Goal: Task Accomplishment & Management: Manage account settings

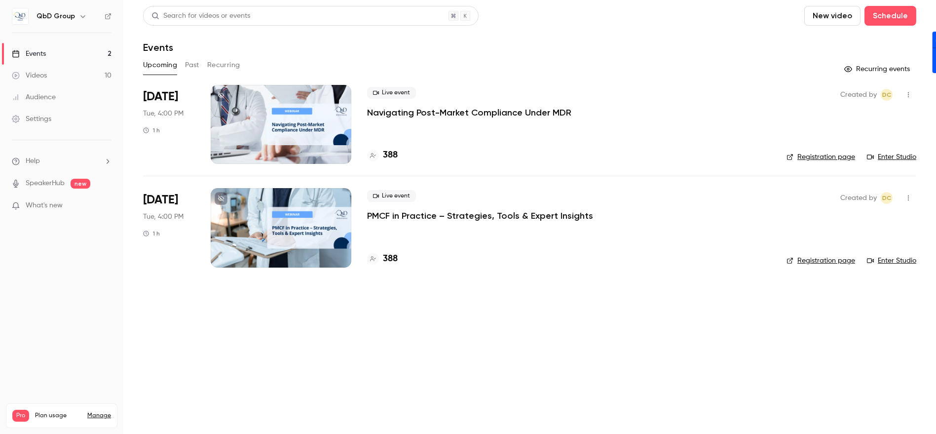
click at [904, 97] on button "button" at bounding box center [909, 95] width 16 height 16
click at [287, 94] on div at bounding box center [468, 217] width 936 height 434
click at [279, 102] on div at bounding box center [281, 124] width 141 height 79
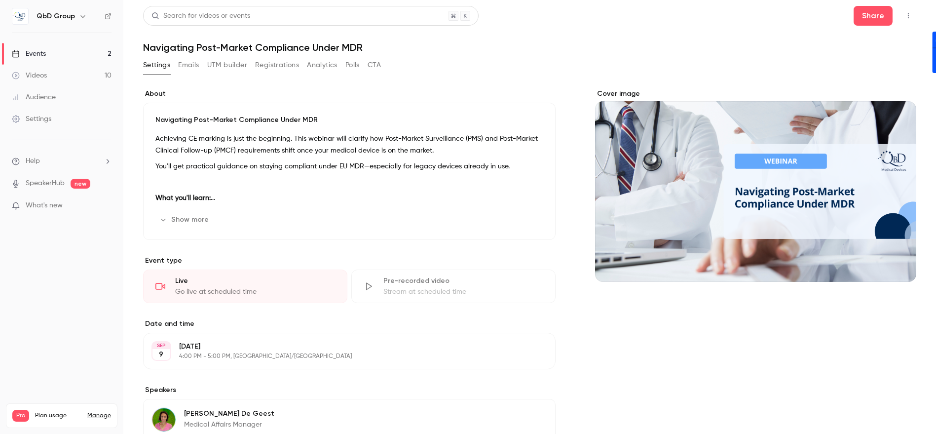
click at [904, 15] on icon "button" at bounding box center [908, 15] width 8 height 7
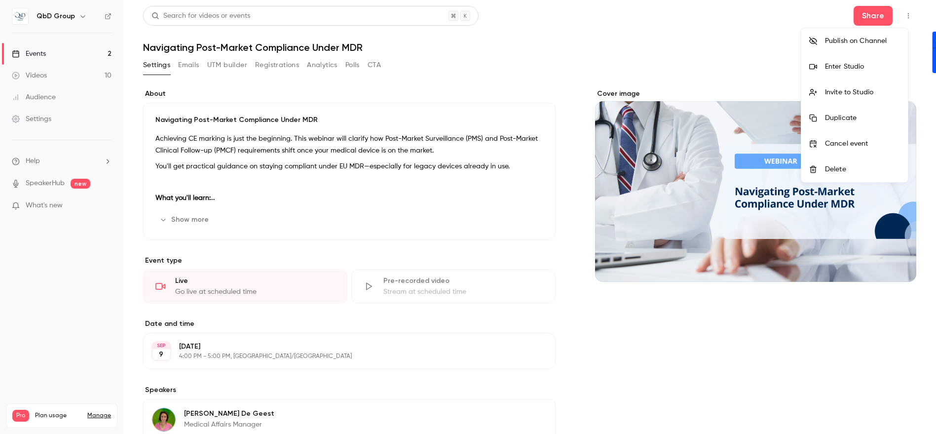
click at [845, 62] on div "Enter Studio" at bounding box center [862, 67] width 75 height 10
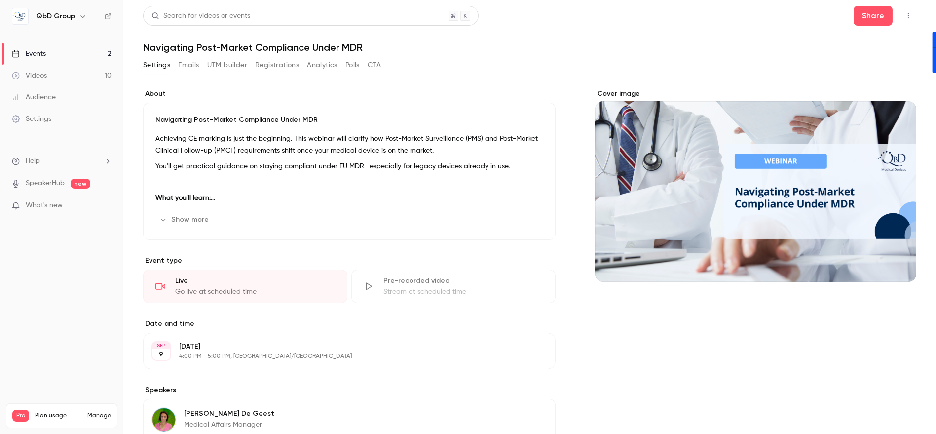
click at [41, 113] on link "Settings" at bounding box center [61, 119] width 123 height 22
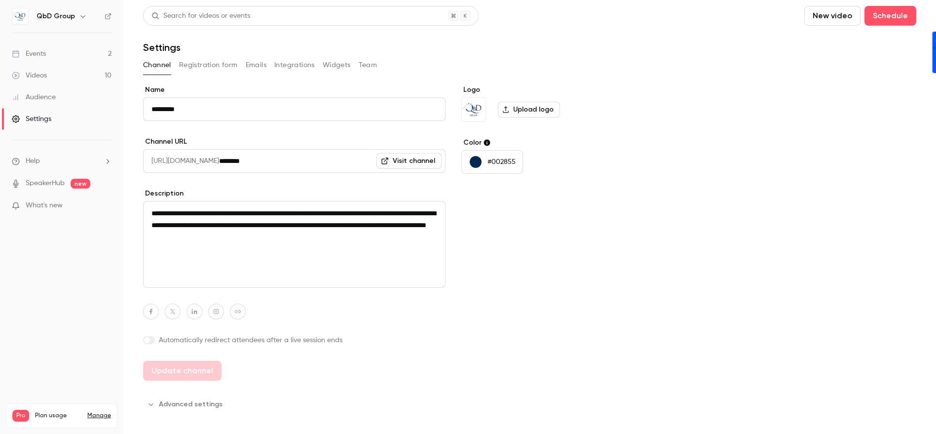
click at [39, 117] on div "Settings" at bounding box center [31, 119] width 39 height 10
click at [368, 69] on button "Team" at bounding box center [368, 65] width 19 height 16
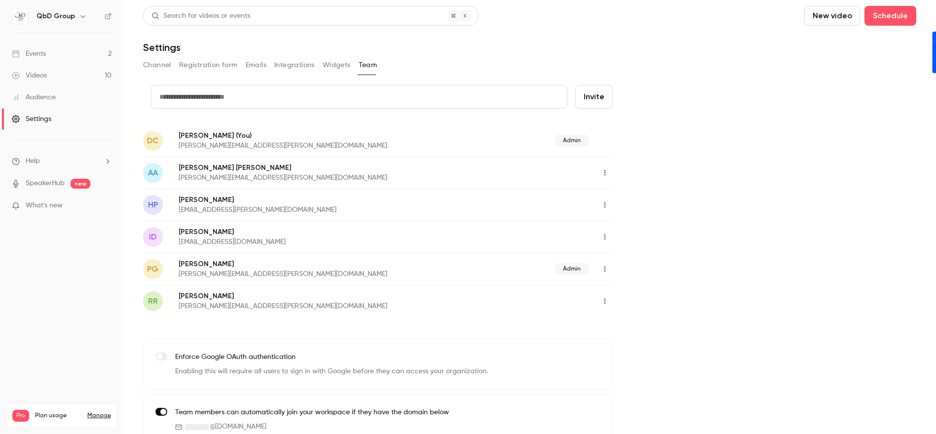
click at [156, 142] on span "DC" at bounding box center [153, 141] width 11 height 12
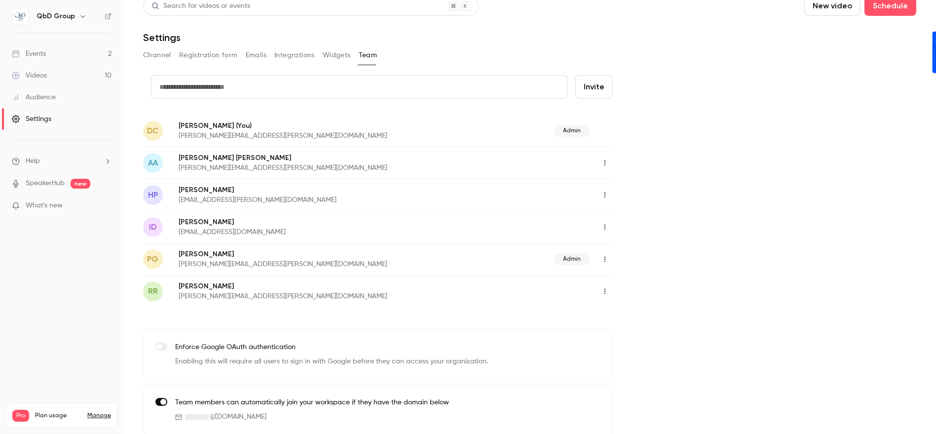
scroll to position [16, 0]
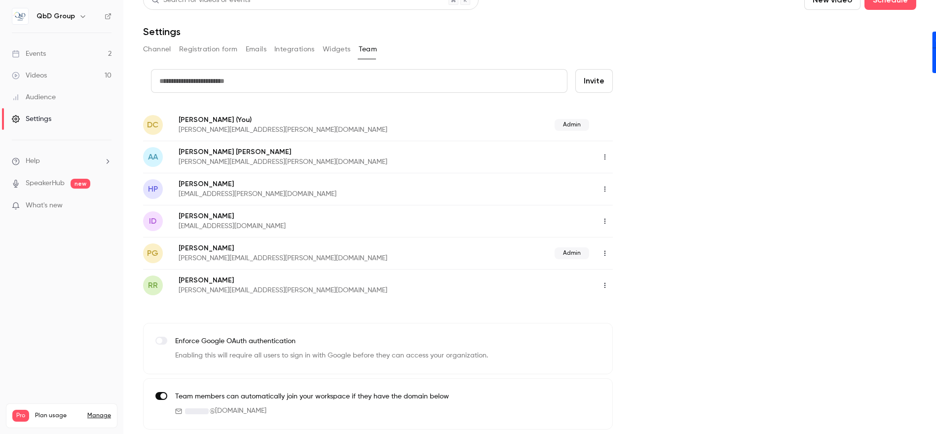
click at [607, 157] on icon "button" at bounding box center [605, 156] width 8 height 7
click at [607, 154] on div at bounding box center [468, 217] width 936 height 434
click at [155, 124] on span "DC" at bounding box center [153, 125] width 11 height 12
click at [101, 412] on link "Manage" at bounding box center [99, 416] width 24 height 8
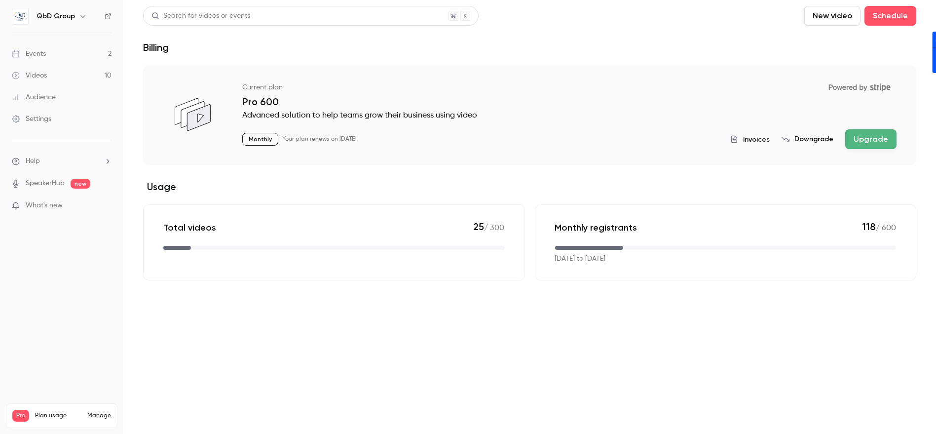
click at [45, 123] on div "Settings" at bounding box center [31, 119] width 39 height 10
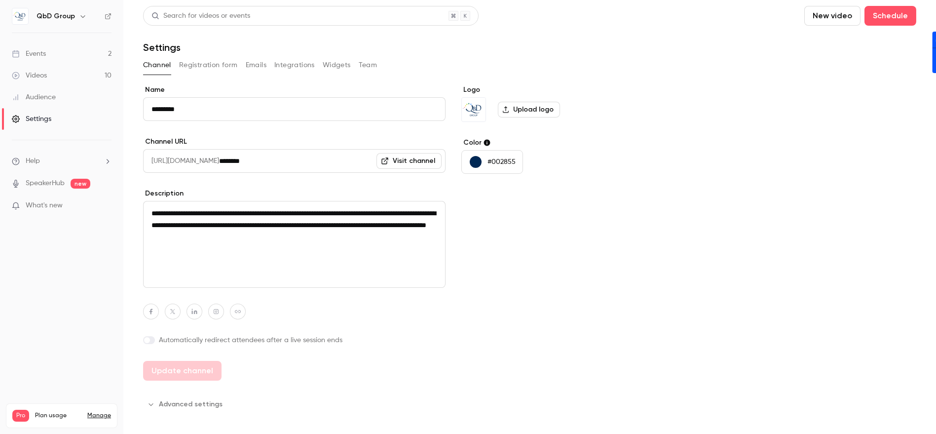
click at [262, 66] on button "Emails" at bounding box center [256, 65] width 21 height 16
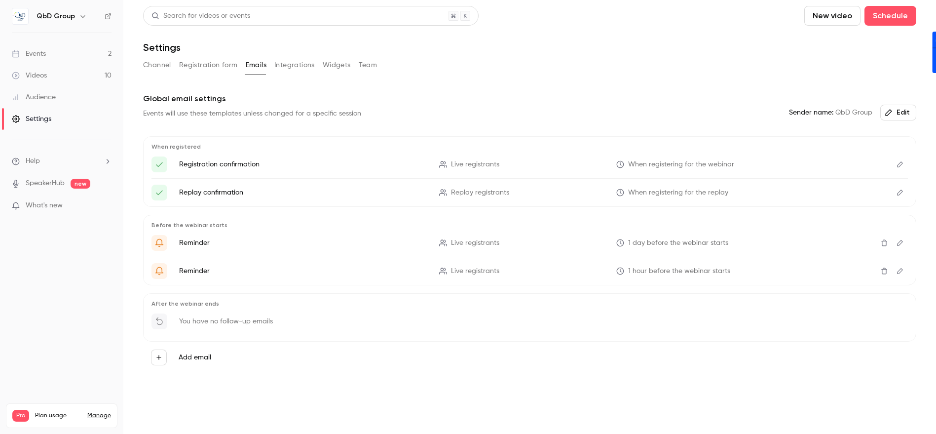
click at [290, 67] on button "Integrations" at bounding box center [294, 65] width 40 height 16
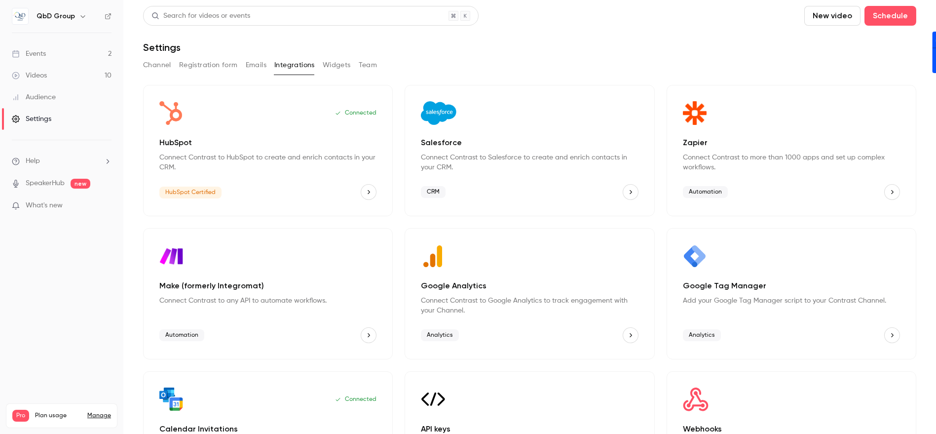
click at [331, 65] on button "Widgets" at bounding box center [337, 65] width 28 height 16
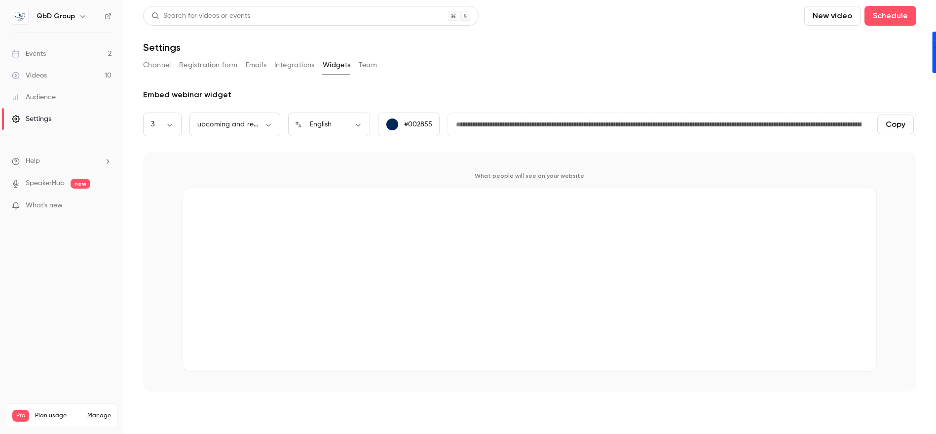
click at [164, 65] on button "Channel" at bounding box center [157, 65] width 28 height 16
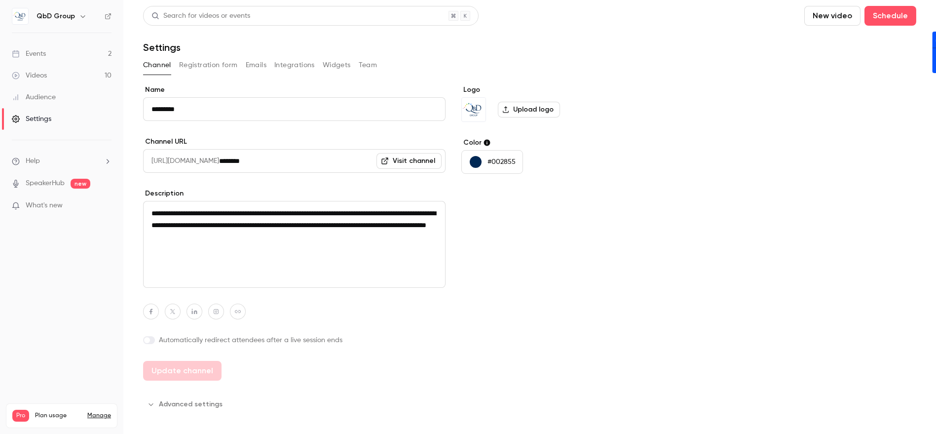
click at [357, 66] on div "Channel Registration form Emails Integrations Widgets Team" at bounding box center [529, 65] width 773 height 16
click at [359, 66] on button "Team" at bounding box center [368, 65] width 19 height 16
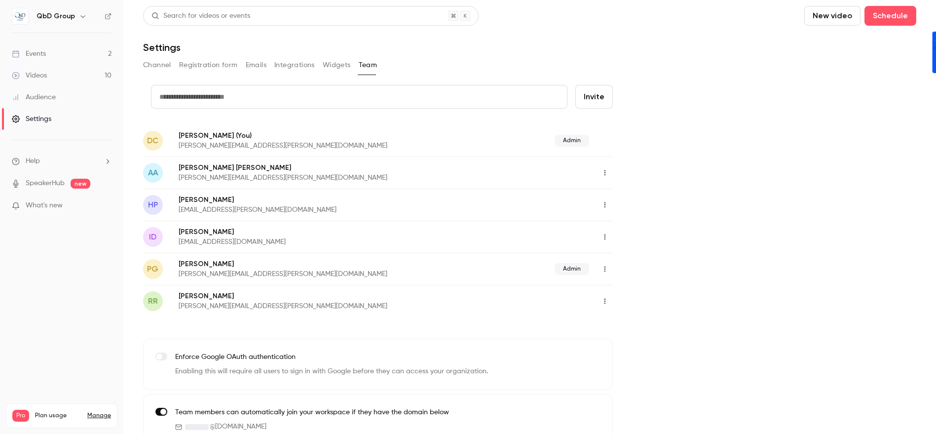
click at [152, 137] on span "DC" at bounding box center [153, 141] width 11 height 12
click at [51, 19] on h6 "QbD Group" at bounding box center [56, 16] width 38 height 10
click at [77, 19] on button "button" at bounding box center [83, 16] width 12 height 12
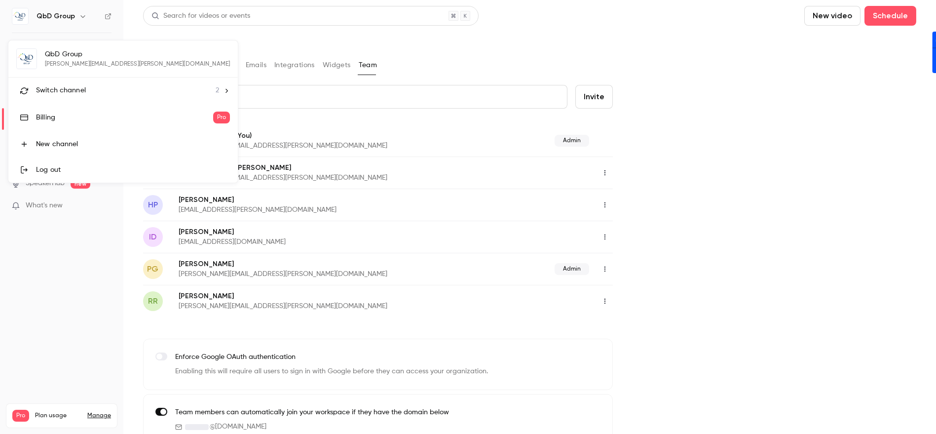
click at [89, 65] on div "QbD Group daniel.cubero@qbdgroup.com Switch channel 2 Billing Pro New channel L…" at bounding box center [122, 111] width 229 height 142
click at [280, 38] on div at bounding box center [468, 217] width 936 height 434
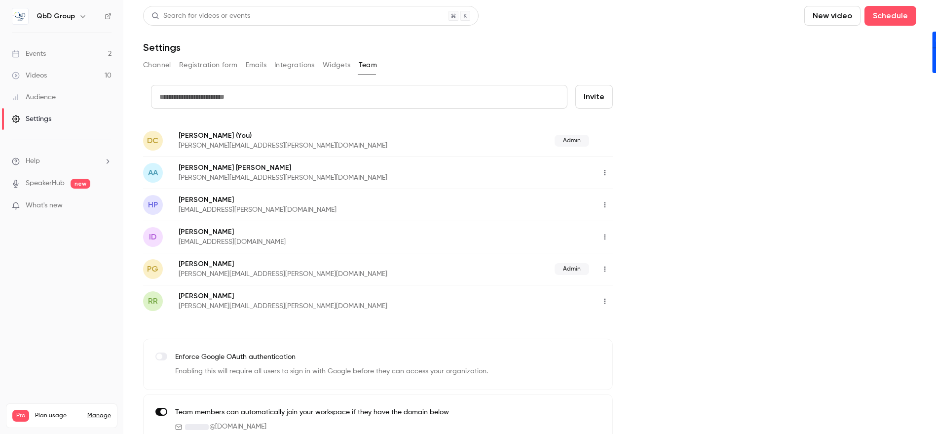
click at [46, 62] on link "Events 2" at bounding box center [61, 54] width 123 height 22
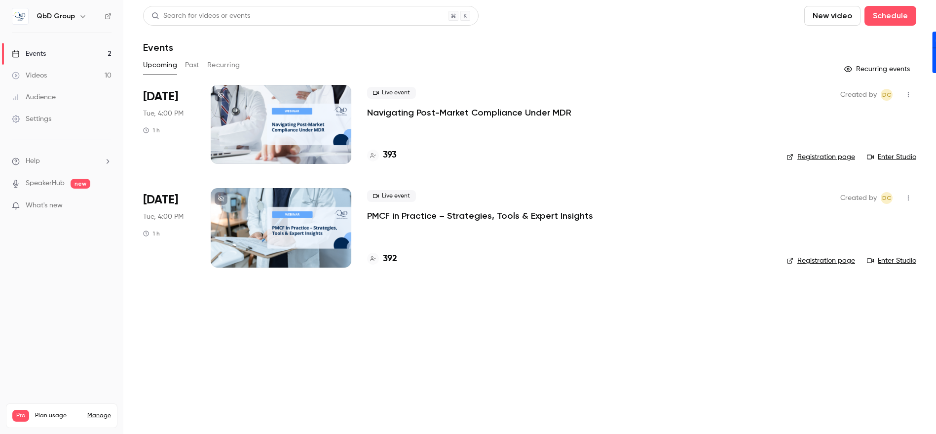
click at [395, 109] on p "Navigating Post-Market Compliance Under MDR" at bounding box center [469, 113] width 204 height 12
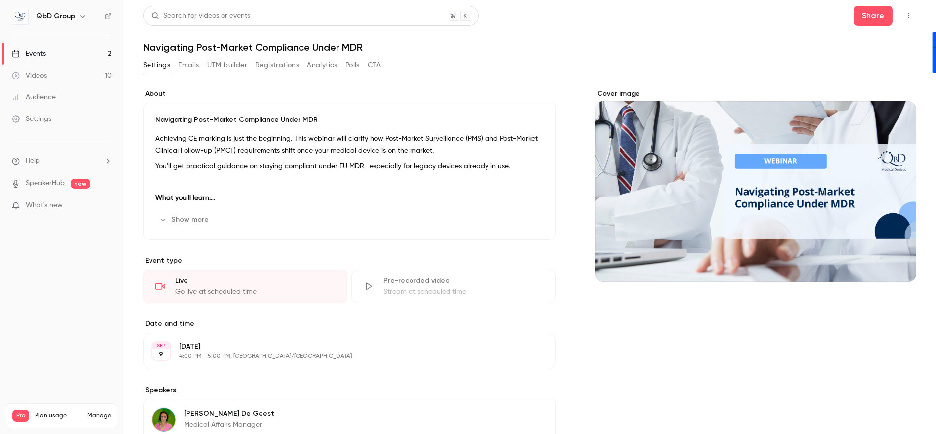
click at [904, 10] on button "button" at bounding box center [909, 16] width 16 height 16
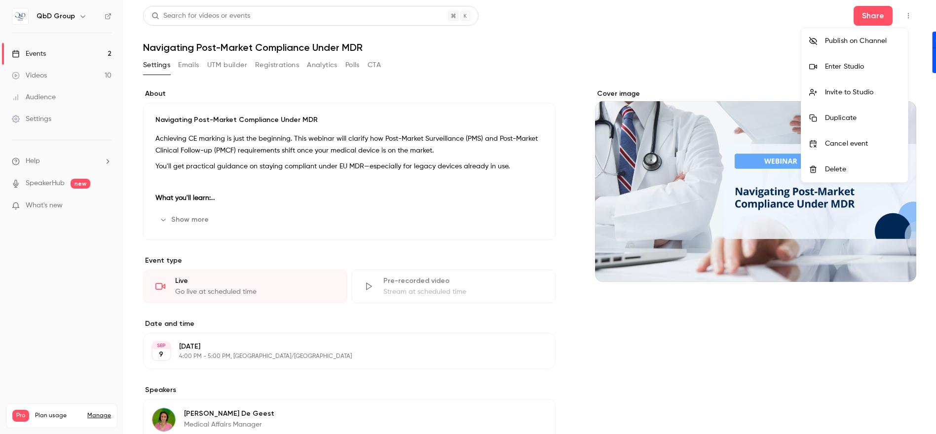
click at [846, 69] on div "Enter Studio" at bounding box center [862, 67] width 75 height 10
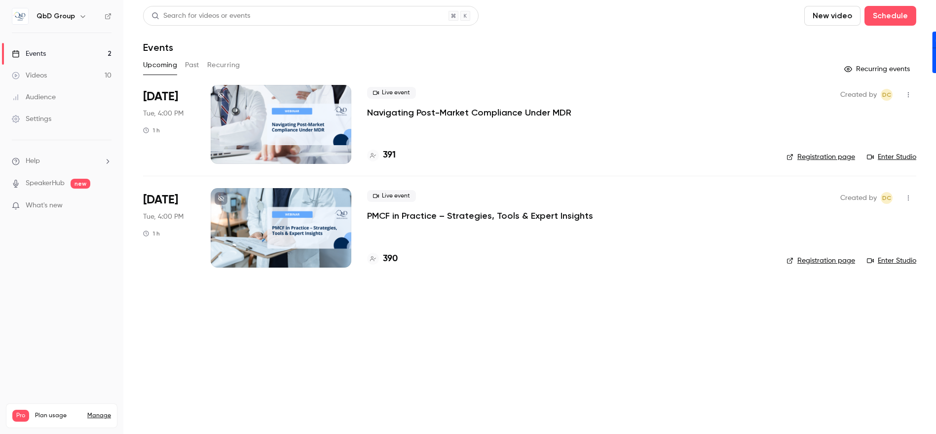
click at [45, 124] on link "Settings" at bounding box center [61, 119] width 123 height 22
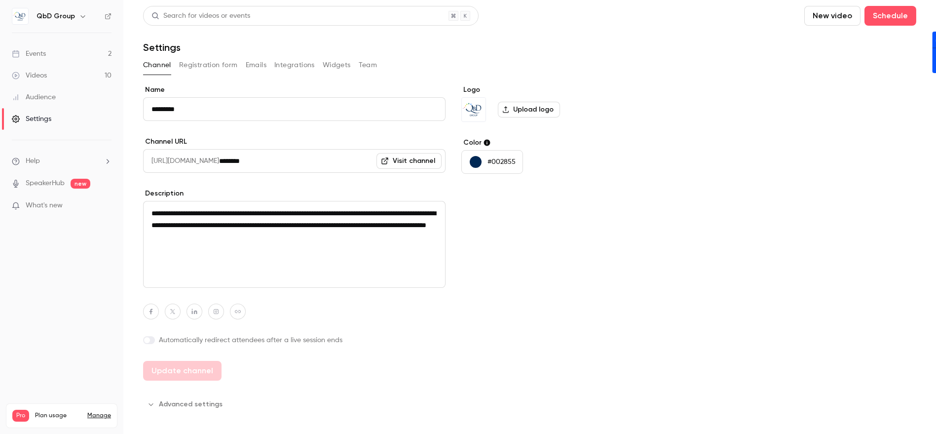
click at [427, 162] on link "Visit channel" at bounding box center [409, 161] width 65 height 16
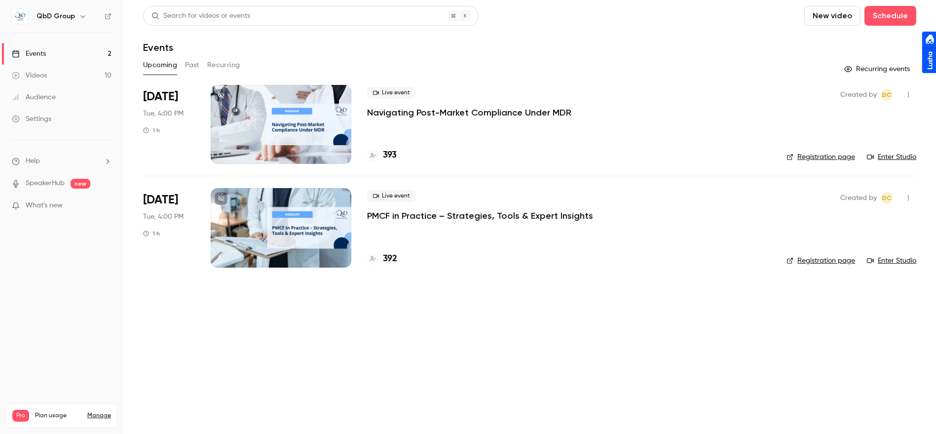
click at [393, 112] on p "Navigating Post-Market Compliance Under MDR" at bounding box center [469, 113] width 204 height 12
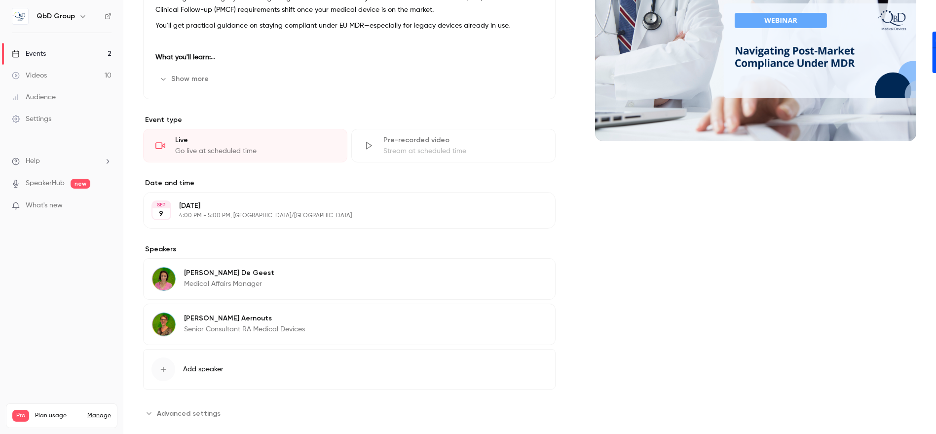
scroll to position [155, 0]
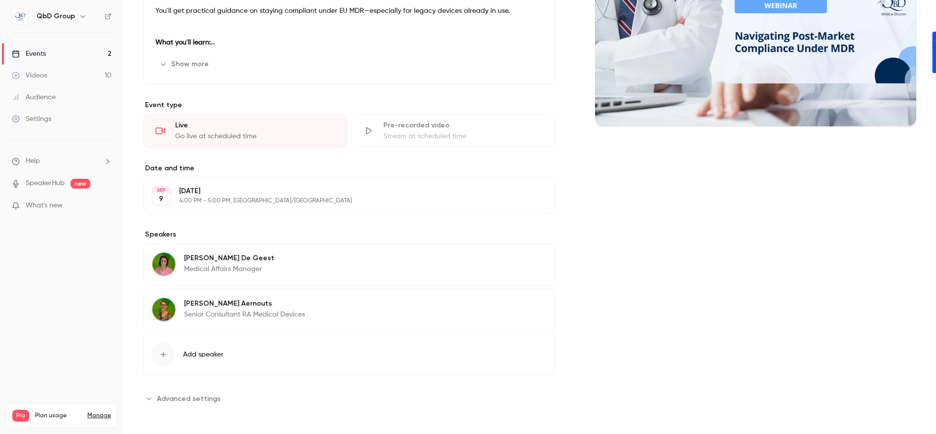
click at [196, 399] on span "Advanced settings" at bounding box center [189, 398] width 64 height 10
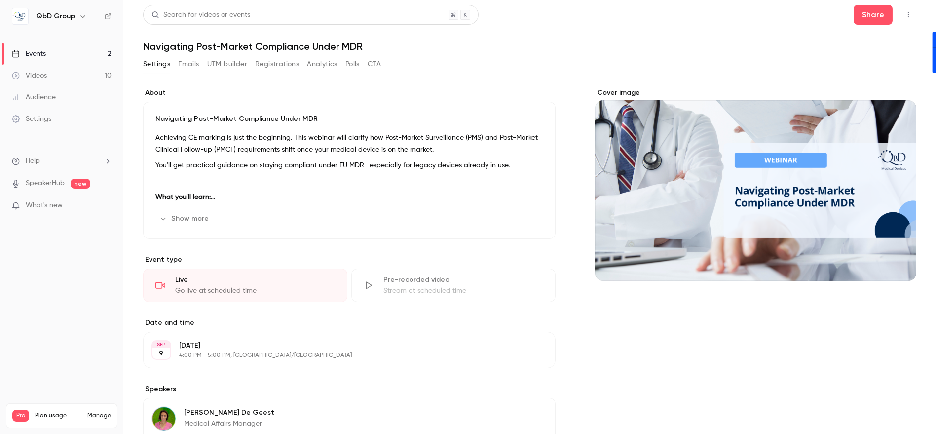
scroll to position [0, 0]
click at [191, 65] on button "Emails" at bounding box center [188, 65] width 21 height 16
